Goal: Information Seeking & Learning: Learn about a topic

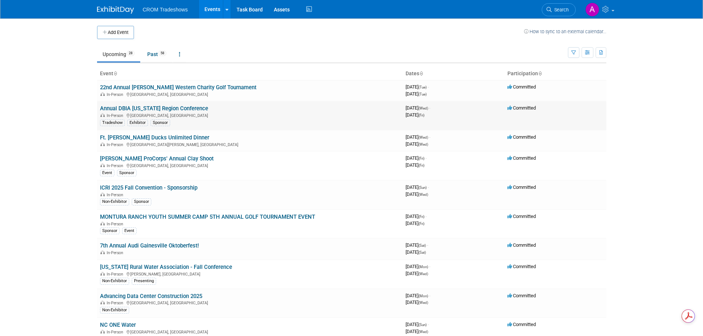
click at [169, 110] on link "Annual DBIA [US_STATE] Region Conference" at bounding box center [154, 108] width 108 height 7
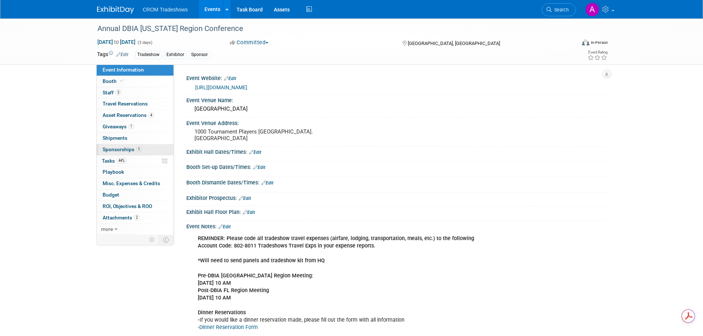
click at [117, 149] on span "Sponsorships 1" at bounding box center [122, 149] width 39 height 6
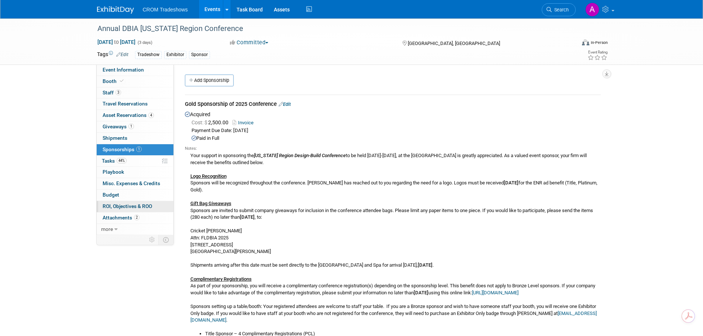
click at [137, 207] on span "ROI, Objectives & ROO 0" at bounding box center [127, 206] width 49 height 6
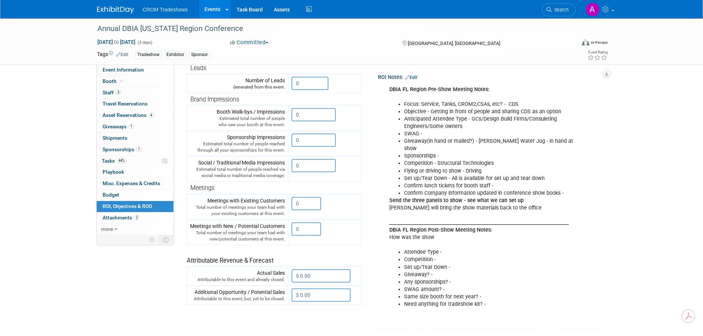
scroll to position [111, 0]
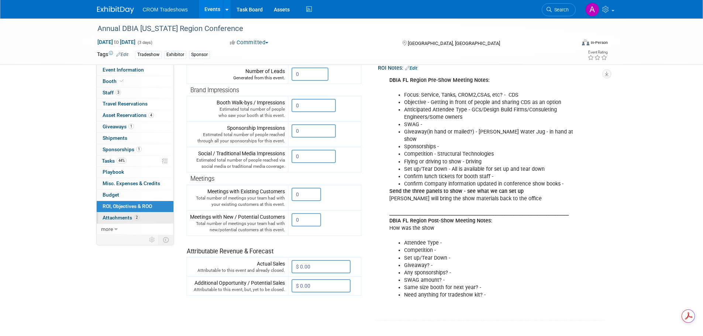
click at [122, 217] on span "Attachments 2" at bounding box center [121, 218] width 37 height 6
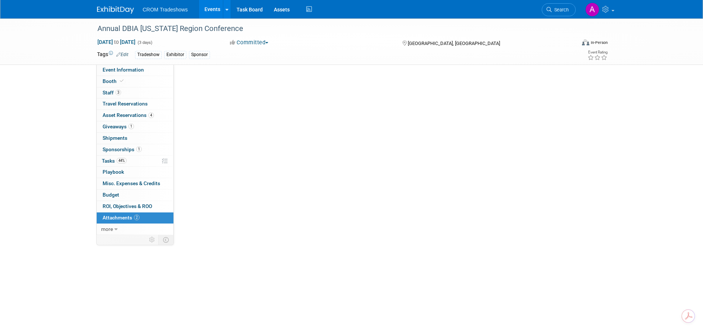
scroll to position [0, 0]
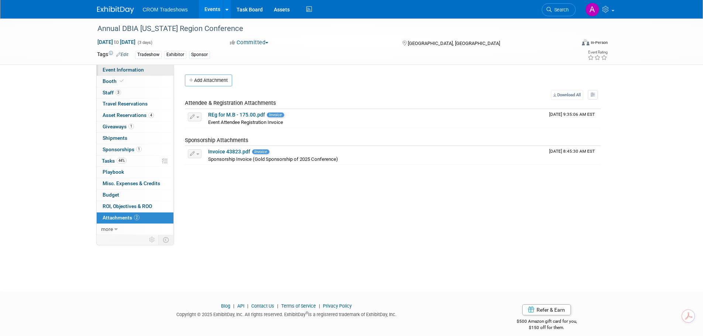
click at [117, 71] on span "Event Information" at bounding box center [123, 70] width 41 height 6
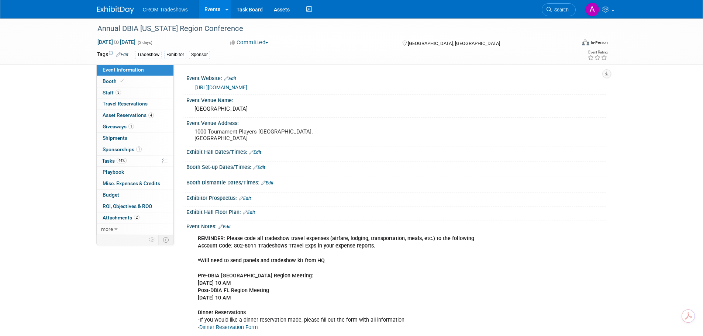
click at [247, 86] on link "https://www.memberleap.com/Calendar/moreinfo.php?eventid=52788" at bounding box center [221, 88] width 52 height 6
click at [114, 149] on span "Sponsorships 1" at bounding box center [122, 149] width 39 height 6
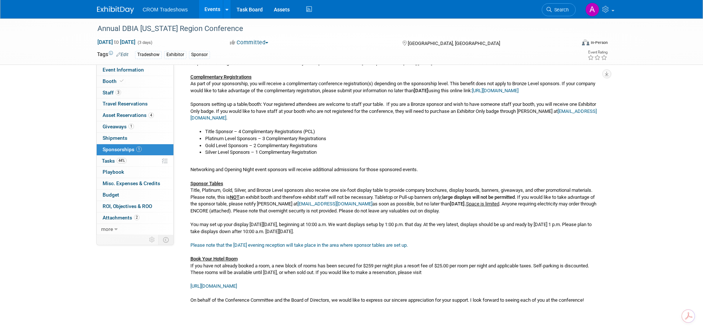
scroll to position [221, 0]
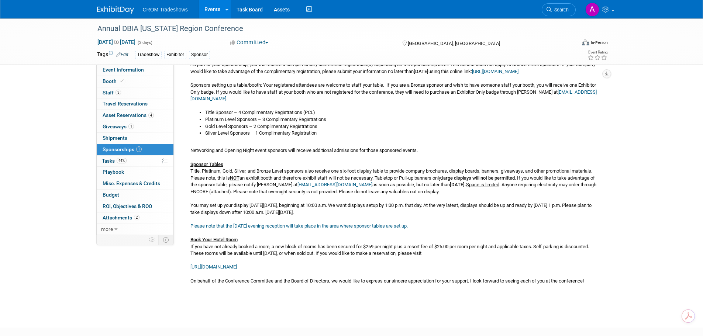
drag, startPoint x: 343, startPoint y: 190, endPoint x: 437, endPoint y: 192, distance: 94.5
click at [437, 192] on div "Your support in sponsoring the Florida Region Design-Build Conference to be hel…" at bounding box center [393, 110] width 416 height 361
copy div "MJantschek@ManhattanConstruction.com"
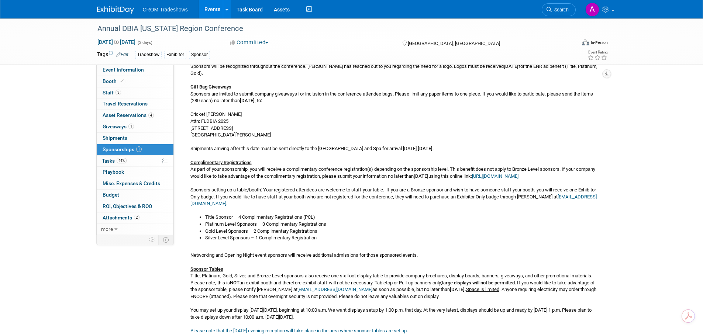
scroll to position [0, 0]
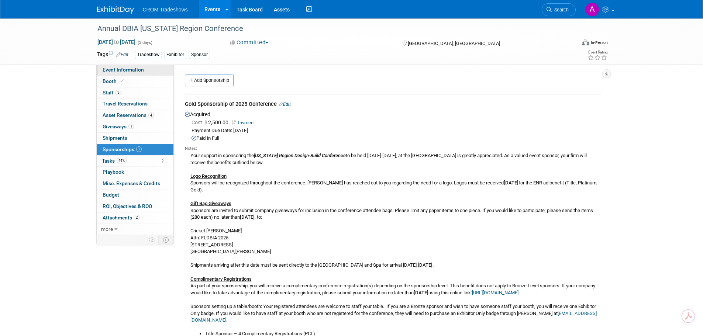
click at [143, 70] on link "Event Information" at bounding box center [135, 70] width 77 height 11
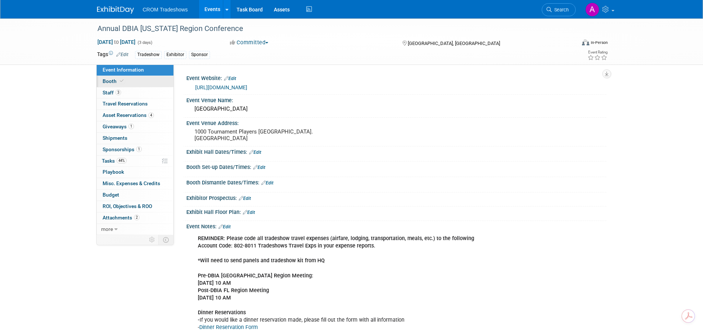
click at [128, 84] on link "Booth" at bounding box center [135, 81] width 77 height 11
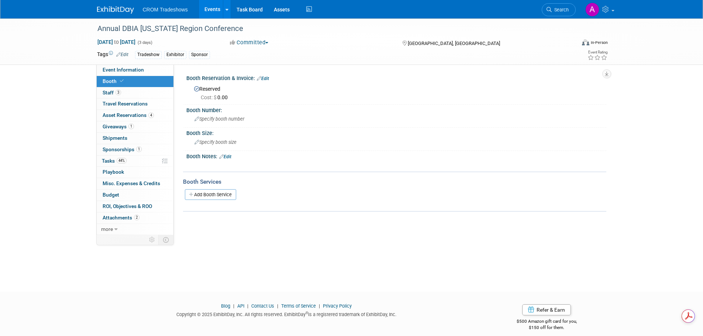
click at [214, 4] on link "Events" at bounding box center [212, 9] width 27 height 18
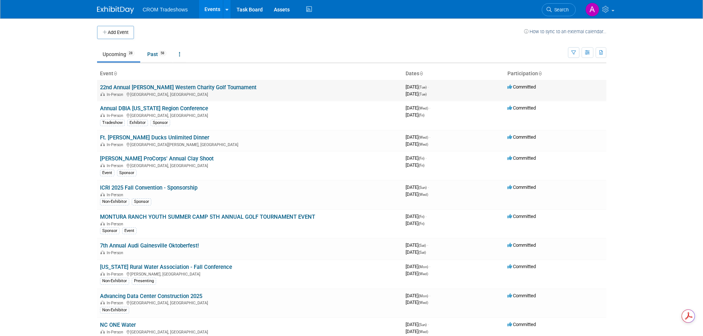
click at [172, 87] on link "22nd Annual [PERSON_NAME] Western Charity Golf Tournament" at bounding box center [178, 87] width 156 height 7
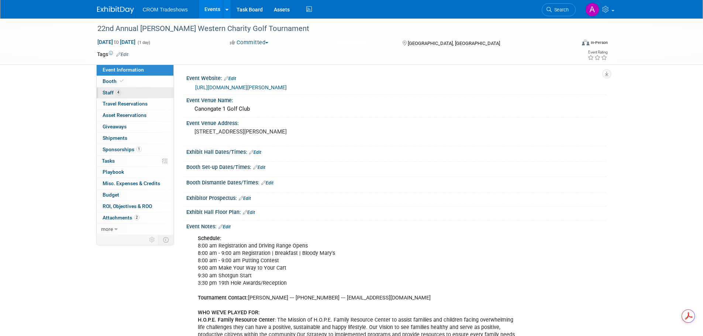
click at [136, 92] on link "4 Staff 4" at bounding box center [135, 92] width 77 height 11
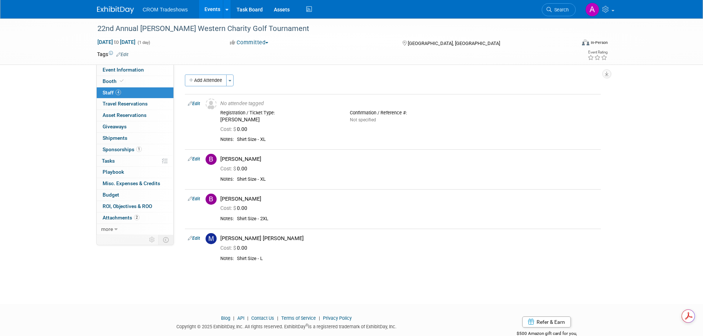
click at [209, 7] on link "Events" at bounding box center [212, 9] width 27 height 18
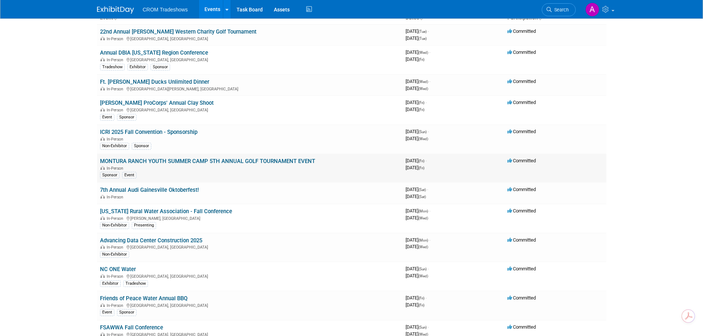
scroll to position [74, 0]
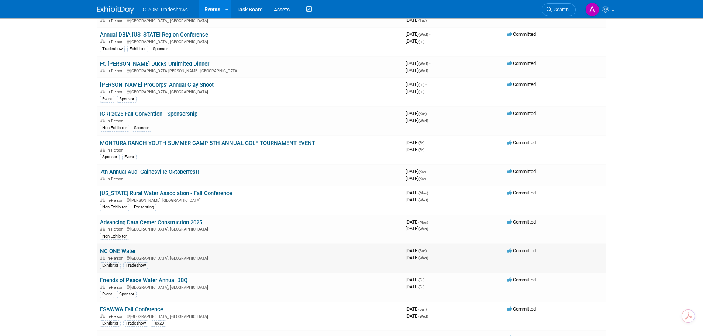
click at [123, 250] on link "NC ONE Water" at bounding box center [118, 251] width 36 height 7
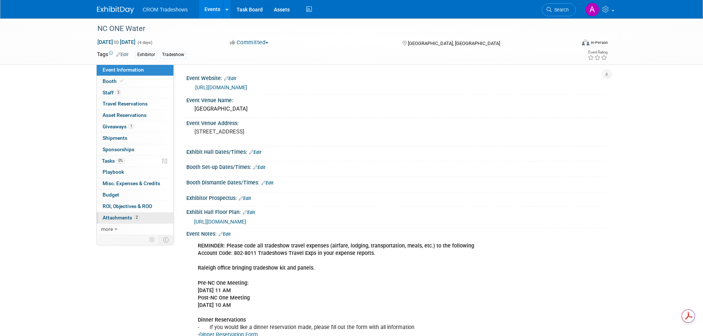
click at [121, 214] on link "2 Attachments 2" at bounding box center [135, 218] width 77 height 11
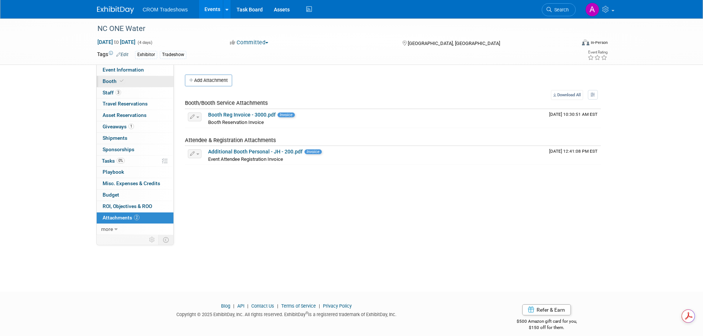
click at [120, 79] on icon at bounding box center [122, 81] width 4 height 4
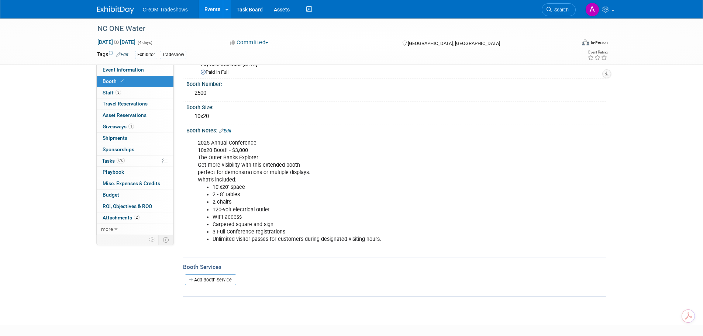
scroll to position [81, 0]
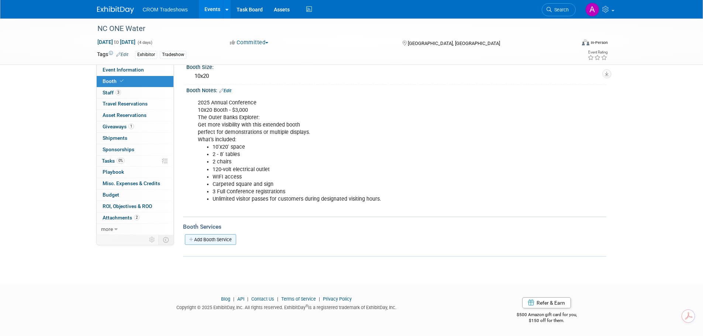
click at [202, 239] on link "Add Booth Service" at bounding box center [210, 239] width 51 height 11
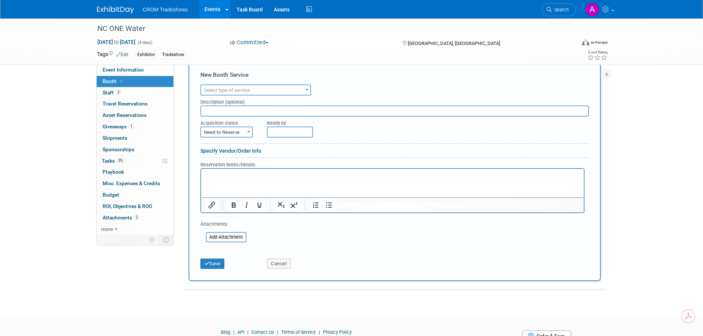
scroll to position [266, 0]
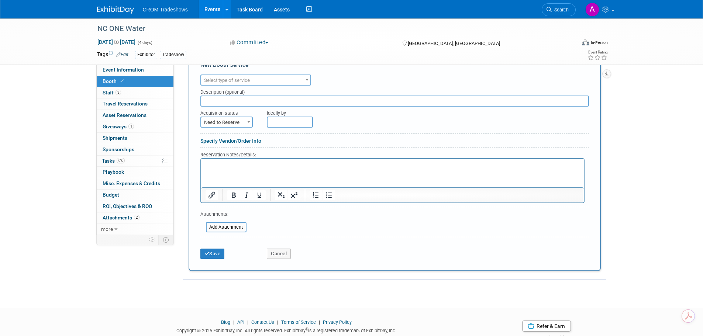
click at [219, 169] on html at bounding box center [392, 164] width 383 height 10
drag, startPoint x: 245, startPoint y: 168, endPoint x: 242, endPoint y: 172, distance: 5.3
click at [245, 168] on p "Rich Text Area. Press ALT-0 for help." at bounding box center [392, 165] width 374 height 7
paste body "Rich Text Area. Press ALT-0 for help."
click at [229, 96] on input "text" at bounding box center [394, 101] width 389 height 11
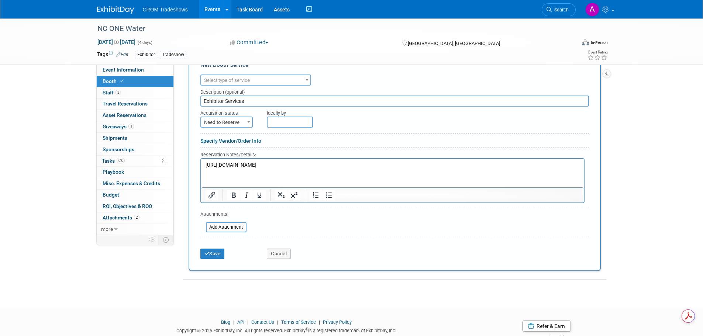
type input "Exhibitor Services"
click at [245, 169] on html "https://order.prexposition.com/" at bounding box center [392, 164] width 383 height 10
click at [283, 166] on p "https://order.prexposition.com/" at bounding box center [392, 165] width 374 height 7
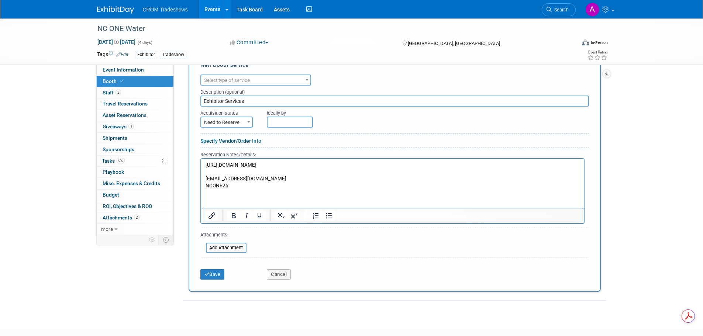
drag, startPoint x: 221, startPoint y: 187, endPoint x: 231, endPoint y: 178, distance: 13.3
click at [221, 187] on p "NCONE25" at bounding box center [392, 185] width 374 height 7
click at [225, 189] on html "https://order.prexposition.com/ kelliott@cromcorp.com NCONE2025" at bounding box center [392, 174] width 383 height 31
click at [240, 189] on html "https://order.prexposition.com/ kelliott@cromcorp.com NCONE2025" at bounding box center [392, 174] width 383 height 31
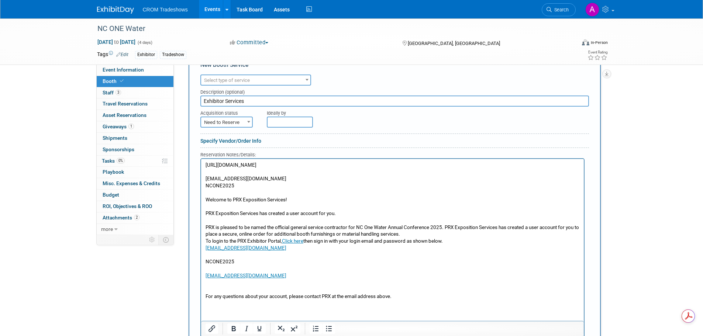
click at [61, 115] on div "NC ONE Water Nov 2, 2025 to Nov 5, 2025 (4 days) Nov 2, 2025 to Nov 5, 2025 Com…" at bounding box center [351, 100] width 703 height 694
click at [213, 8] on link "Events" at bounding box center [212, 9] width 27 height 18
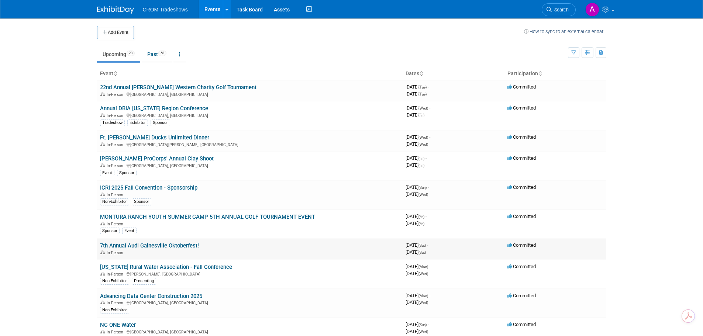
scroll to position [37, 0]
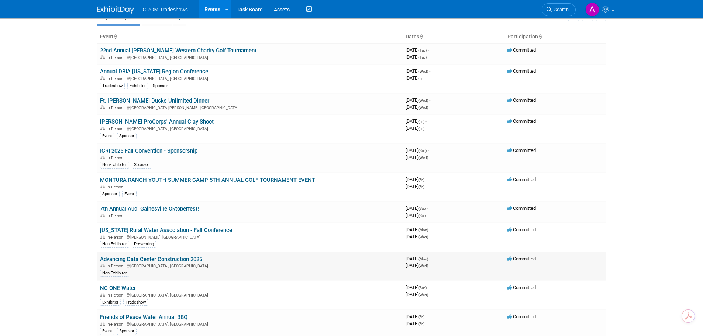
click at [156, 262] on link "Advancing Data Center Construction 2025" at bounding box center [151, 259] width 102 height 7
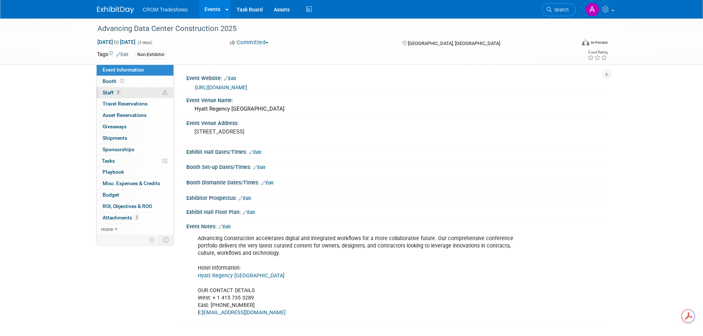
click at [106, 92] on span "Staff 2" at bounding box center [112, 93] width 18 height 6
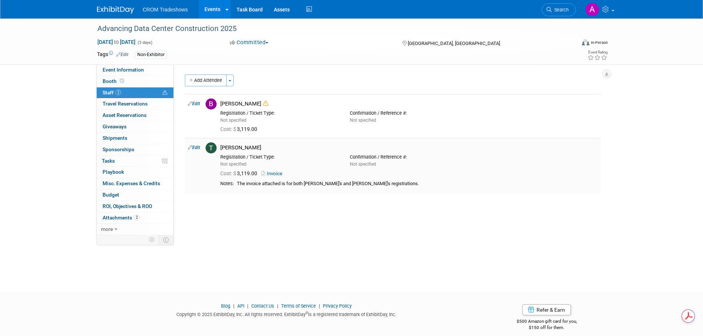
click at [277, 174] on link "Invoice" at bounding box center [273, 174] width 24 height 6
click at [105, 80] on span "Booth" at bounding box center [114, 81] width 23 height 6
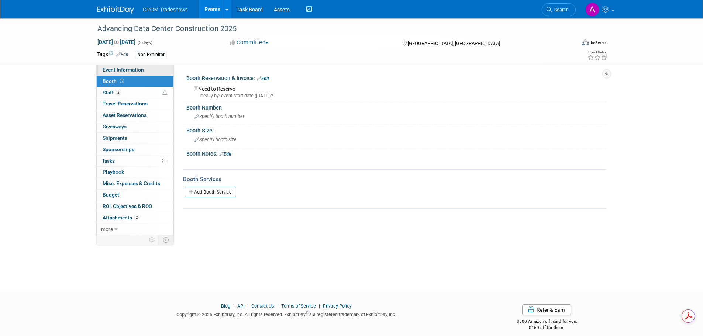
click at [110, 70] on span "Event Information" at bounding box center [123, 70] width 41 height 6
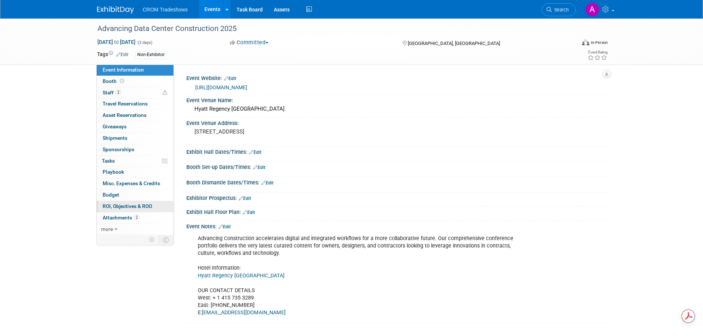
click at [128, 207] on span "ROI, Objectives & ROO 0" at bounding box center [127, 206] width 49 height 6
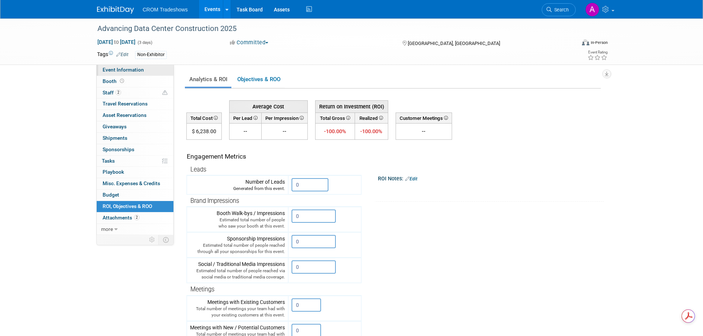
click at [139, 69] on span "Event Information" at bounding box center [123, 70] width 41 height 6
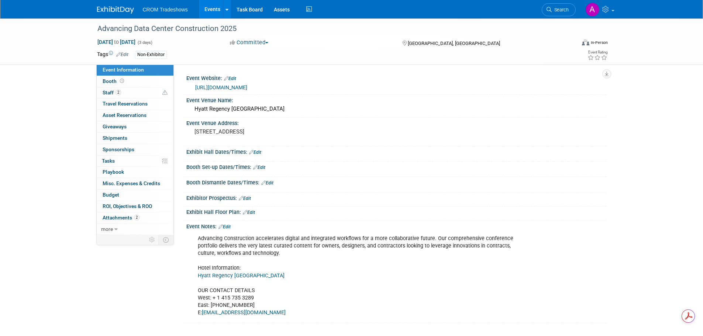
click at [259, 153] on link "Edit" at bounding box center [255, 152] width 12 height 5
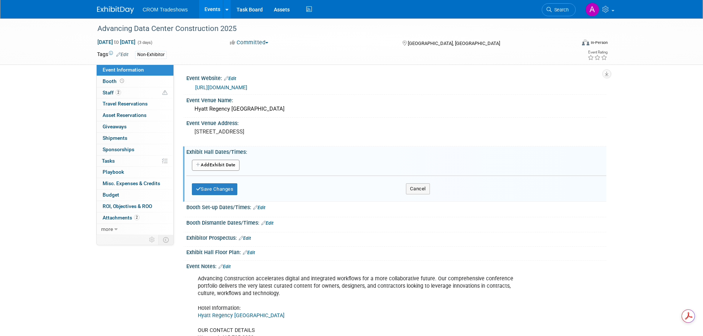
click at [205, 165] on button "Add Another Exhibit Date" at bounding box center [216, 165] width 48 height 11
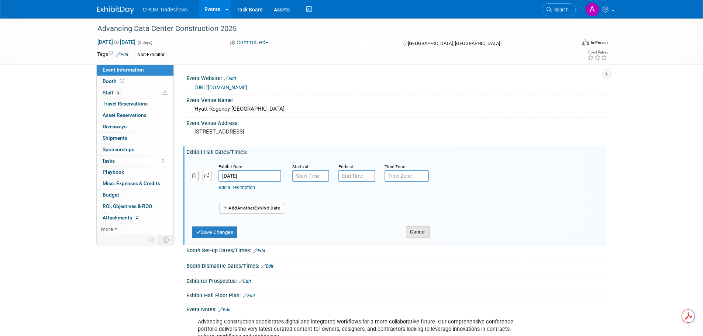
click at [417, 232] on button "Cancel" at bounding box center [418, 232] width 24 height 11
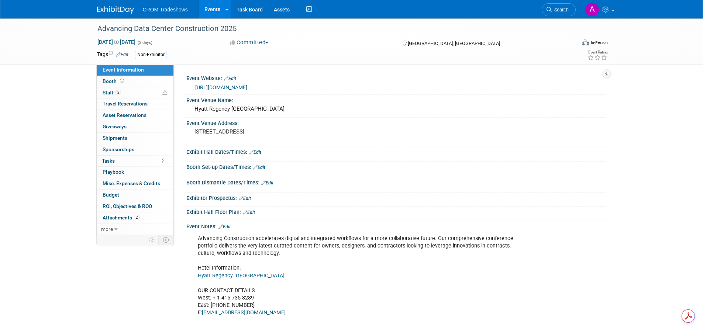
click at [211, 8] on link "Events" at bounding box center [212, 9] width 27 height 18
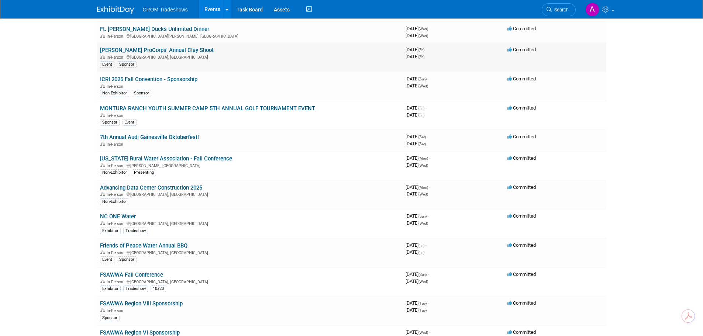
scroll to position [20, 0]
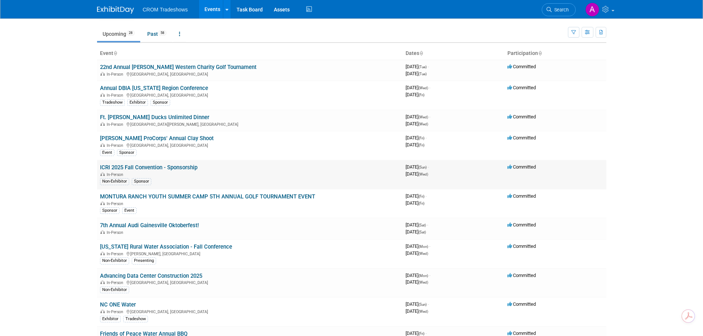
click at [144, 166] on link "ICRI 2025 Fall Convention - Sponsorship" at bounding box center [148, 167] width 97 height 7
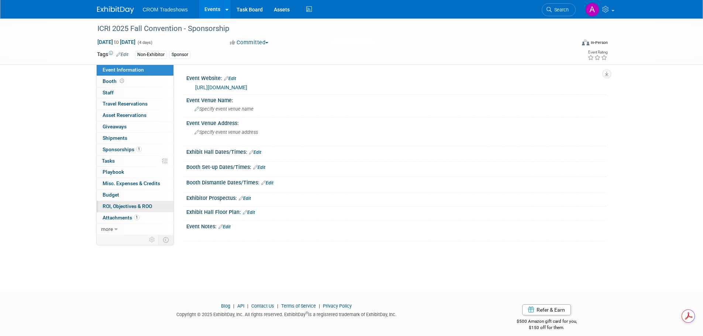
click at [142, 205] on span "ROI, Objectives & ROO 0" at bounding box center [127, 206] width 49 height 6
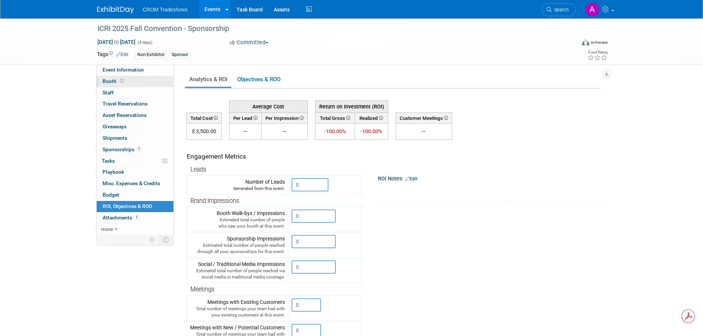
click at [124, 78] on span "Booth" at bounding box center [114, 81] width 23 height 6
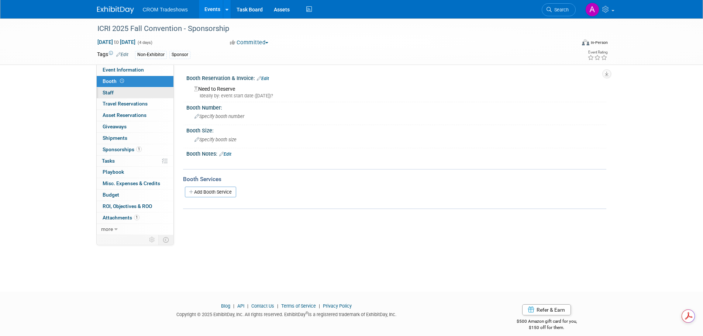
click at [123, 93] on link "0 Staff 0" at bounding box center [135, 92] width 77 height 11
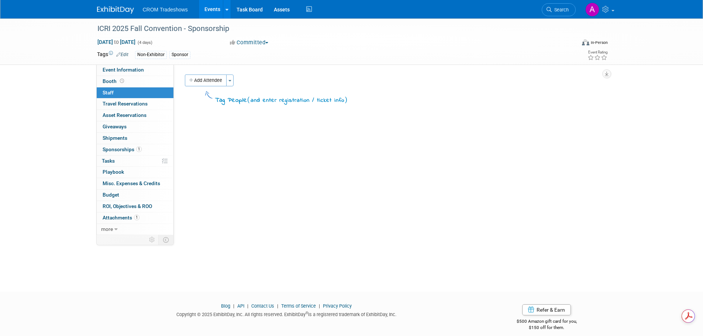
click at [216, 5] on link "Events" at bounding box center [212, 9] width 27 height 18
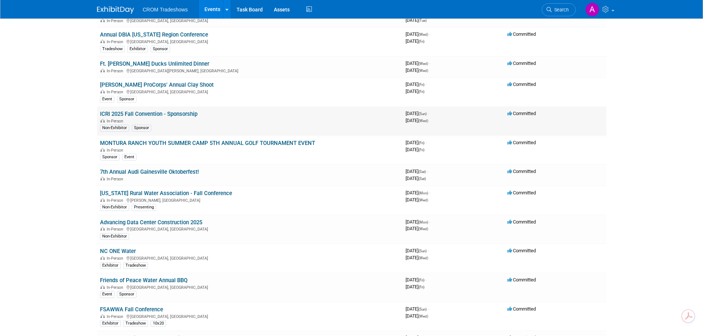
scroll to position [37, 0]
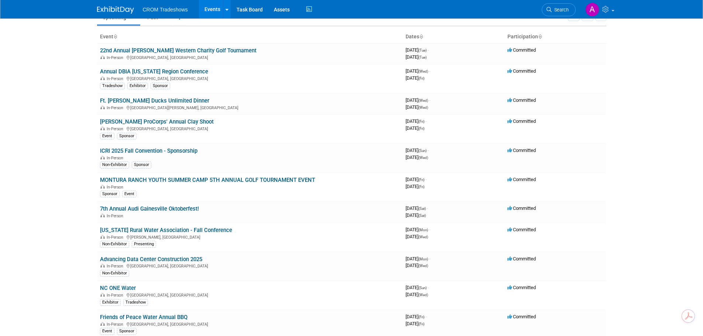
click at [159, 73] on link "Annual DBIA [US_STATE] Region Conference" at bounding box center [154, 71] width 108 height 7
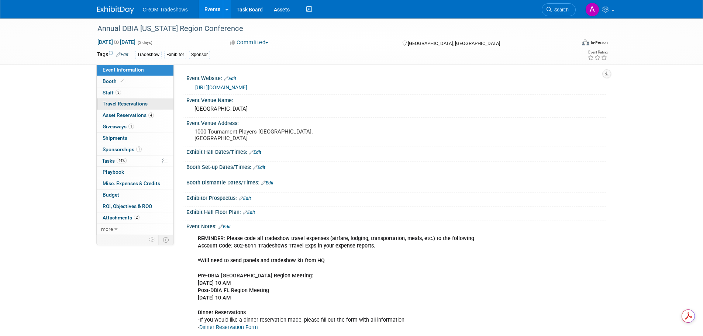
click at [108, 103] on span "Travel Reservations 0" at bounding box center [125, 104] width 45 height 6
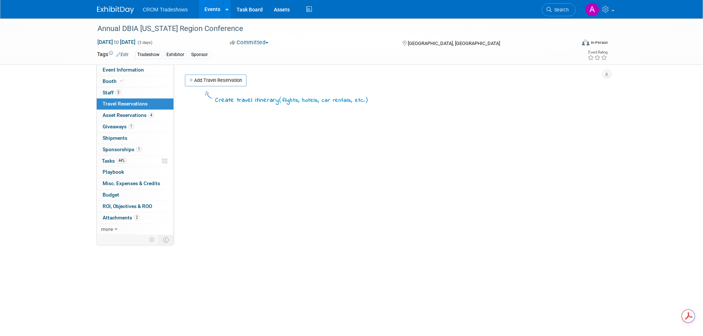
click at [211, 7] on link "Events" at bounding box center [212, 9] width 27 height 18
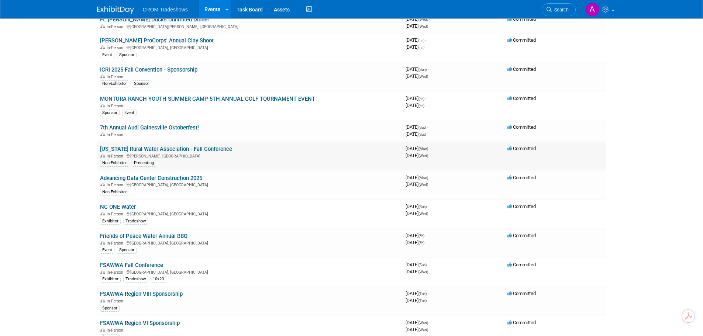
scroll to position [148, 0]
